Goal: Task Accomplishment & Management: Manage account settings

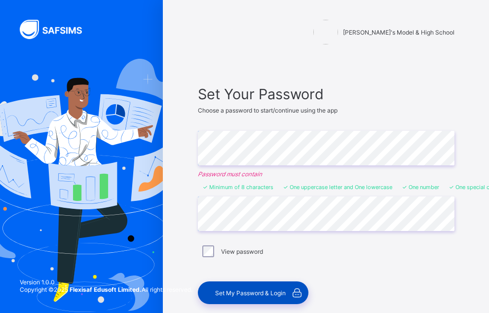
click at [246, 296] on div "Set My Password & Login" at bounding box center [253, 292] width 110 height 23
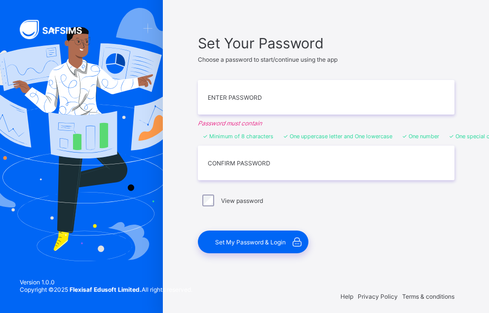
scroll to position [56, 0]
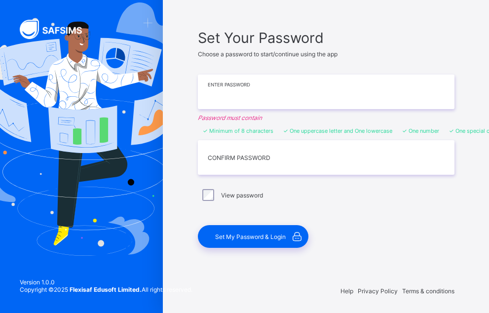
click at [229, 95] on input "text" at bounding box center [326, 91] width 256 height 35
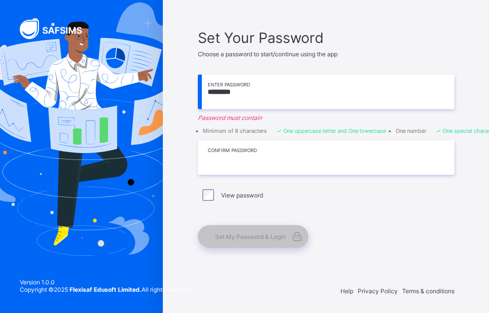
scroll to position [56, 0]
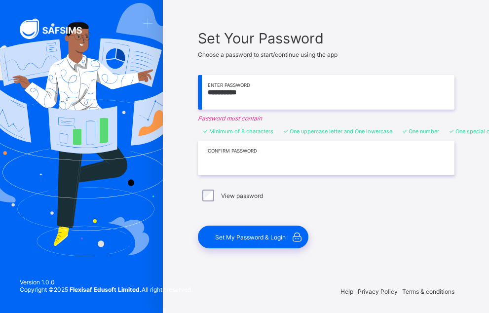
type input "**********"
click at [252, 160] on input "text" at bounding box center [326, 158] width 256 height 35
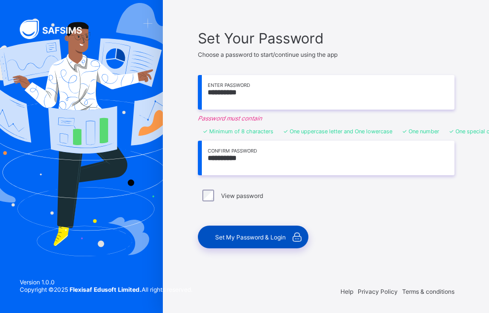
type input "**********"
click at [247, 239] on div "Set My Password & Login" at bounding box center [253, 236] width 110 height 23
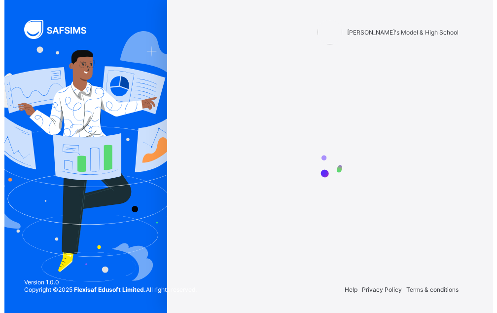
scroll to position [0, 0]
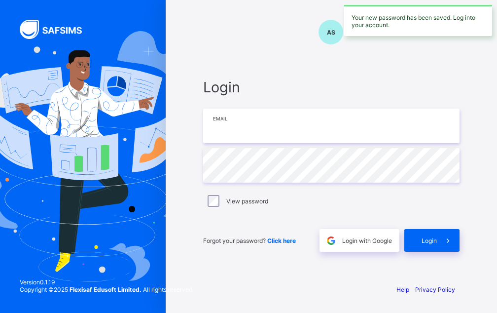
click at [267, 129] on input "email" at bounding box center [331, 125] width 256 height 35
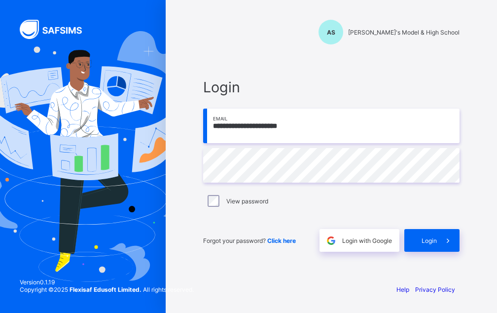
type input "**********"
click at [432, 247] on div "Login" at bounding box center [431, 240] width 55 height 23
drag, startPoint x: 326, startPoint y: 89, endPoint x: 326, endPoint y: 106, distance: 17.3
click at [326, 89] on span "Login" at bounding box center [331, 86] width 256 height 17
click at [283, 123] on input "email" at bounding box center [331, 125] width 256 height 35
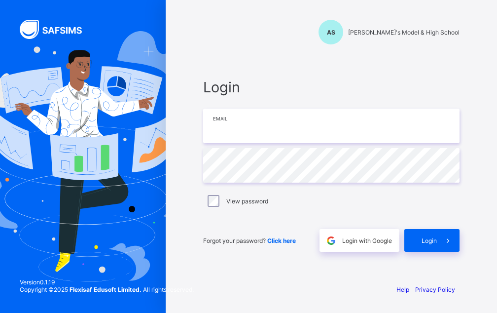
click at [255, 134] on input "email" at bounding box center [331, 125] width 256 height 35
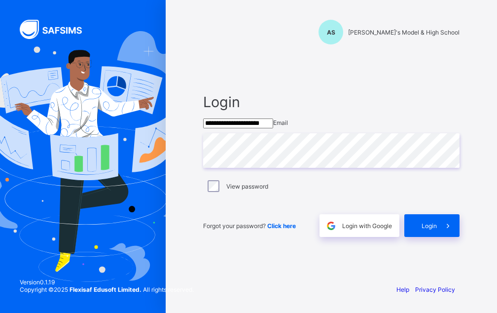
type input "**********"
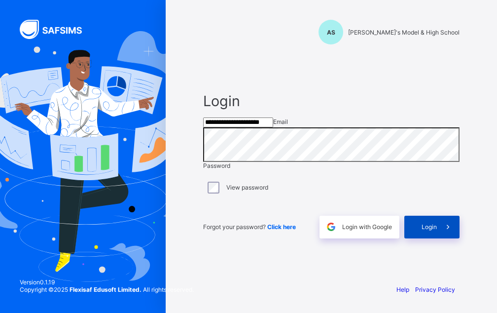
click at [430, 230] on span "Login" at bounding box center [429, 226] width 15 height 7
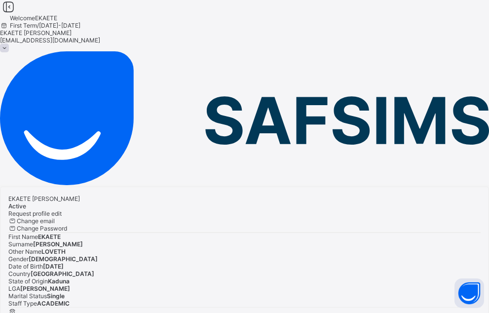
click at [234, 186] on div "EKAETE [PERSON_NAME] Active Request profile edit Change email Change Password F…" at bounding box center [244, 273] width 489 height 174
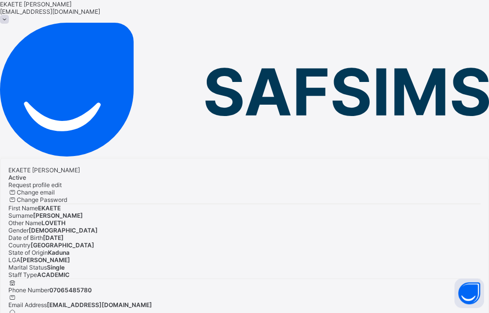
scroll to position [101, 0]
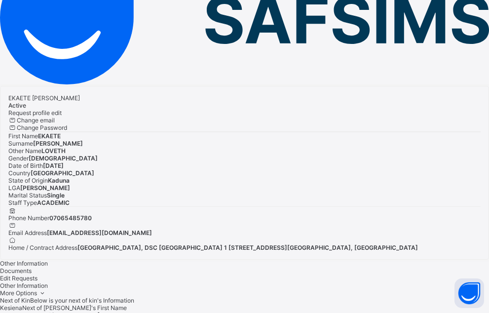
click at [70, 199] on span "ACADEMIC" at bounding box center [53, 202] width 33 height 7
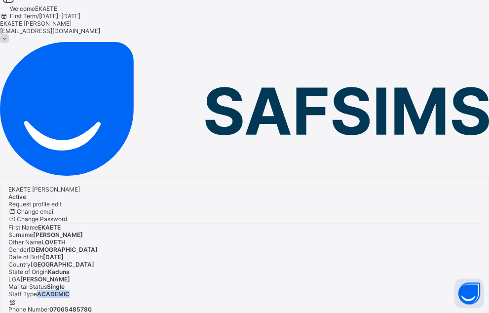
scroll to position [0, 0]
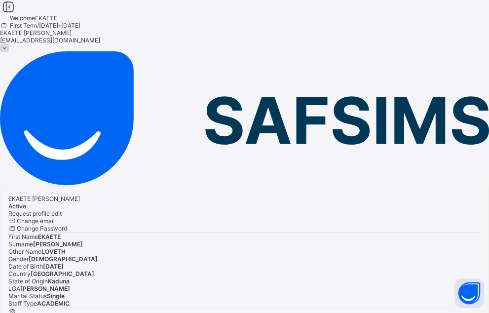
click at [9, 43] on span at bounding box center [4, 47] width 9 height 9
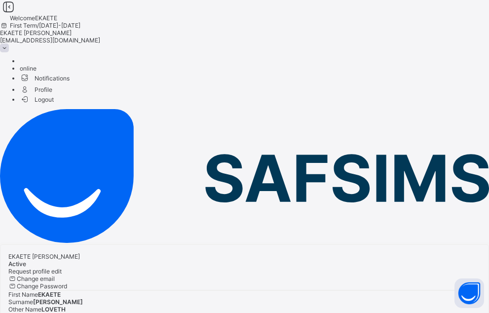
drag, startPoint x: 33, startPoint y: 137, endPoint x: 39, endPoint y: 138, distance: 6.4
click at [34, 244] on div "Help" at bounding box center [244, 244] width 489 height 0
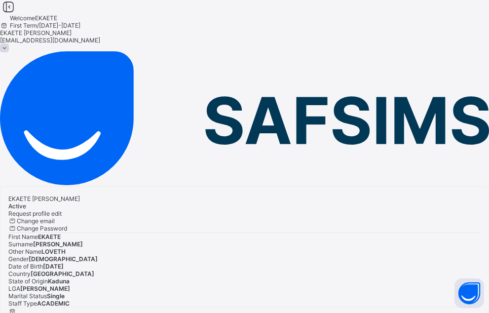
click at [9, 43] on span at bounding box center [4, 47] width 9 height 9
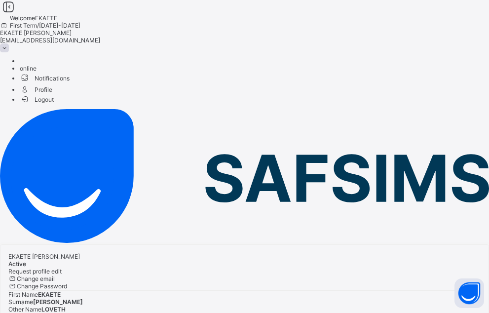
click at [435, 83] on span "Profile" at bounding box center [254, 88] width 469 height 11
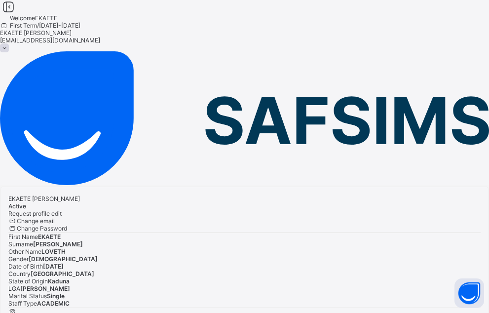
click at [62, 210] on span "Request profile edit" at bounding box center [34, 213] width 53 height 7
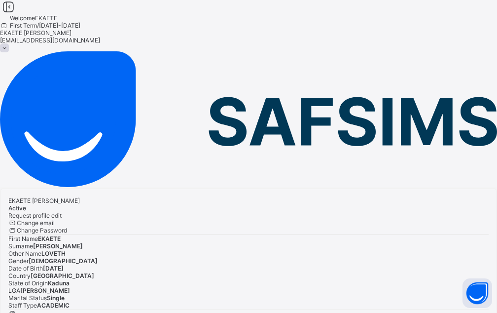
scroll to position [68, 0]
type input "*****"
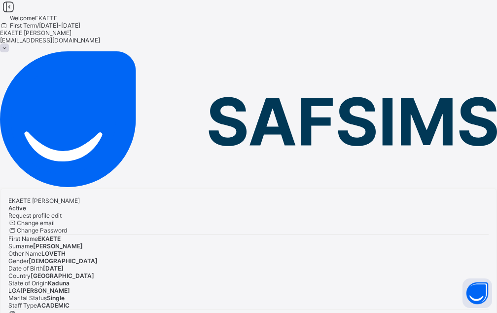
scroll to position [201, 0]
type textarea "****"
drag, startPoint x: 351, startPoint y: 9, endPoint x: 269, endPoint y: 18, distance: 81.9
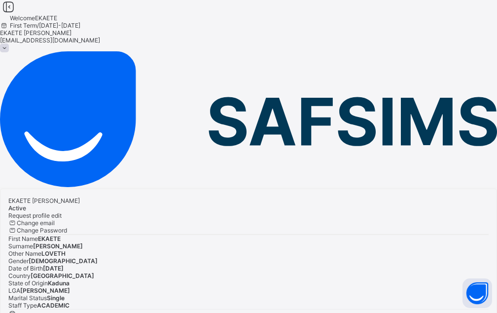
type input "**********"
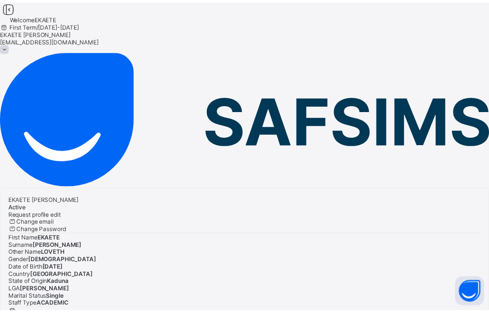
scroll to position [436, 0]
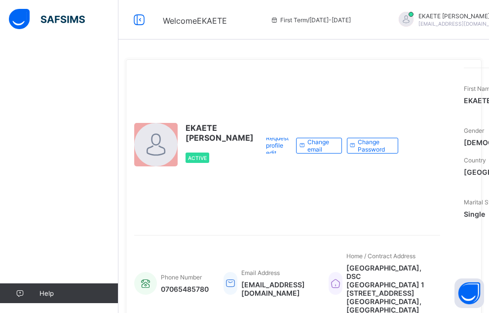
click at [164, 123] on div at bounding box center [155, 144] width 43 height 43
click at [155, 123] on div at bounding box center [155, 144] width 43 height 43
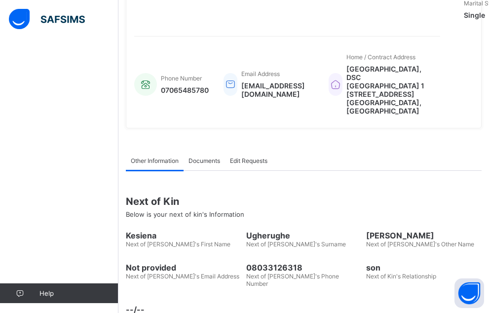
scroll to position [203, 0]
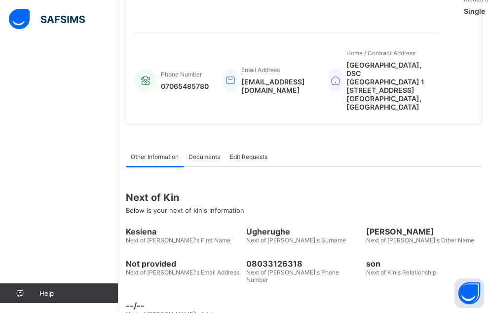
click at [197, 153] on span "Documents" at bounding box center [204, 156] width 32 height 7
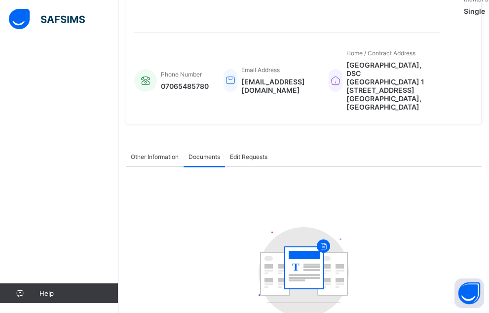
click at [252, 153] on span "Edit Requests" at bounding box center [248, 156] width 37 height 7
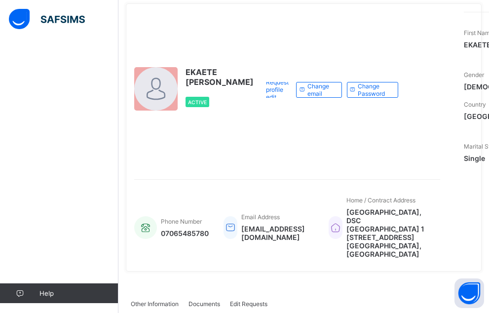
scroll to position [5, 0]
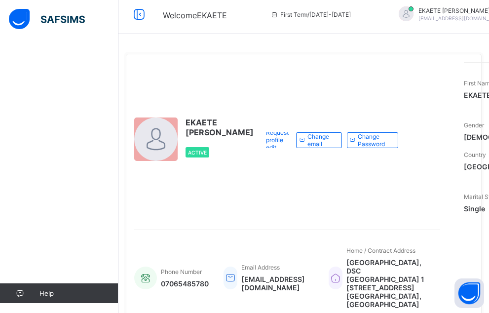
click at [217, 117] on span "EKAETE [PERSON_NAME]" at bounding box center [219, 127] width 68 height 20
click at [201, 149] on span "Active" at bounding box center [197, 152] width 19 height 6
click at [418, 9] on span "EKAETE AKPAN" at bounding box center [461, 10] width 87 height 7
click at [268, 50] on div "EKAETE [PERSON_NAME] Active Request profile edit Change email Change Password F…" at bounding box center [303, 187] width 355 height 282
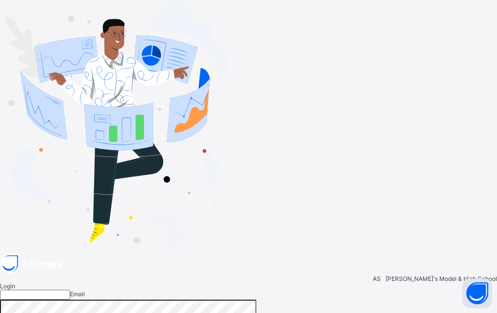
click at [70, 289] on input "email" at bounding box center [35, 294] width 70 height 10
type input "**********"
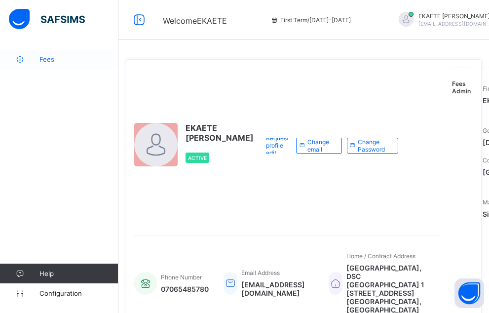
click at [57, 59] on span "Fees" at bounding box center [78, 59] width 79 height 8
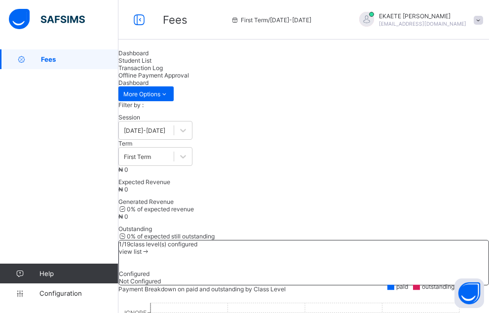
click at [151, 64] on span "Student List" at bounding box center [134, 60] width 33 height 7
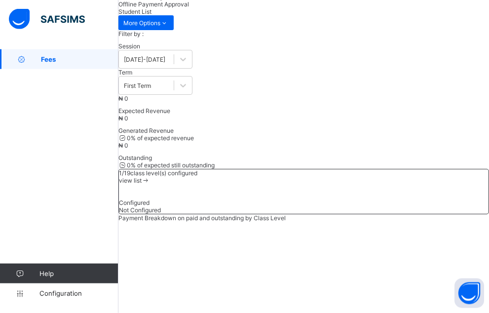
scroll to position [0, 0]
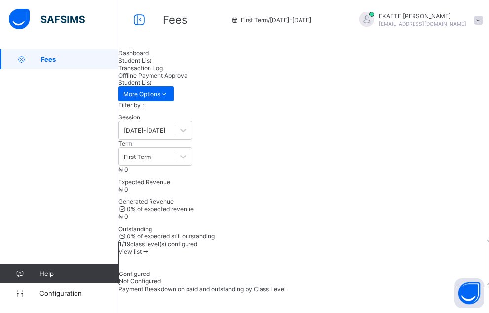
click at [189, 73] on span "Offline Payment Approval" at bounding box center [153, 74] width 70 height 7
click at [163, 71] on span "Transaction Log" at bounding box center [140, 67] width 44 height 7
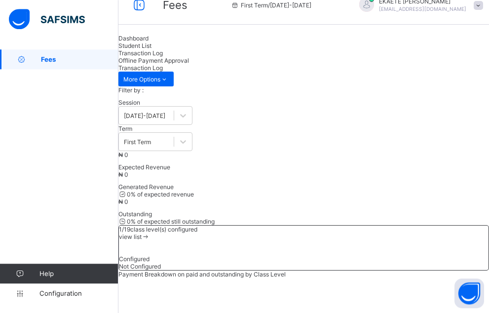
scroll to position [19, 0]
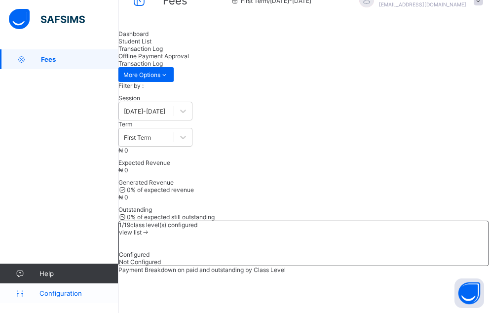
click at [52, 293] on span "Configuration" at bounding box center [78, 293] width 78 height 8
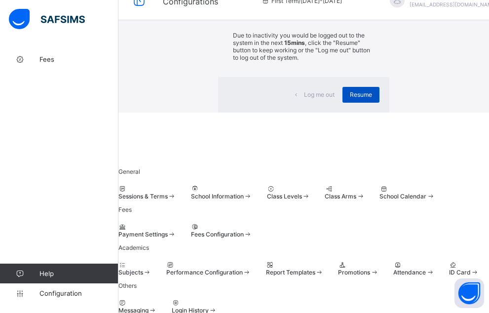
click at [350, 98] on span "Resume" at bounding box center [361, 94] width 22 height 7
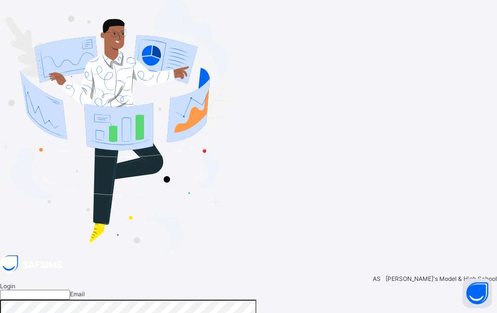
click at [70, 289] on input "email" at bounding box center [35, 294] width 70 height 10
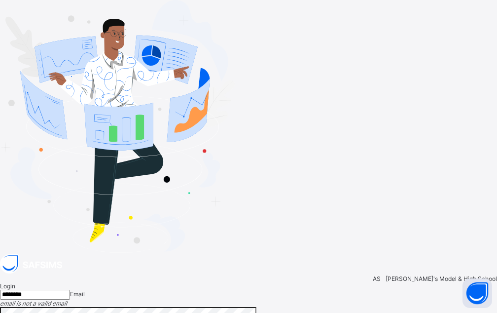
type input "********"
